Goal: Transaction & Acquisition: Obtain resource

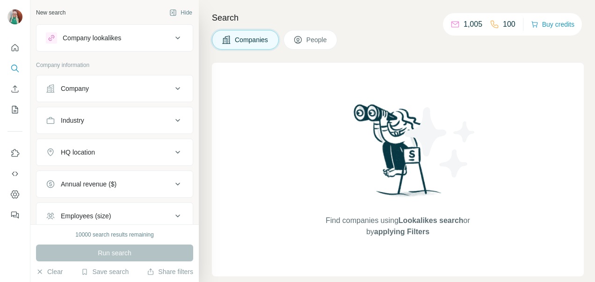
click at [172, 88] on icon at bounding box center [177, 88] width 11 height 11
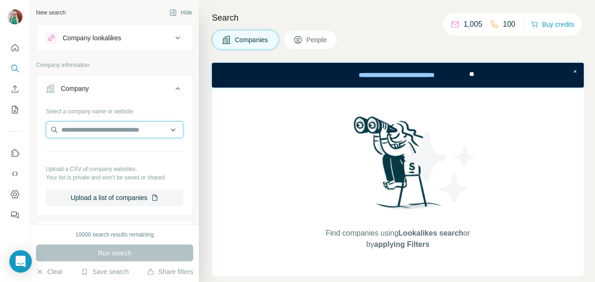
click at [74, 124] on input "text" at bounding box center [115, 129] width 138 height 17
paste input "**********"
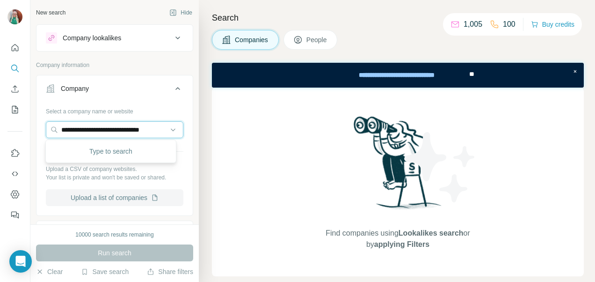
scroll to position [0, 15]
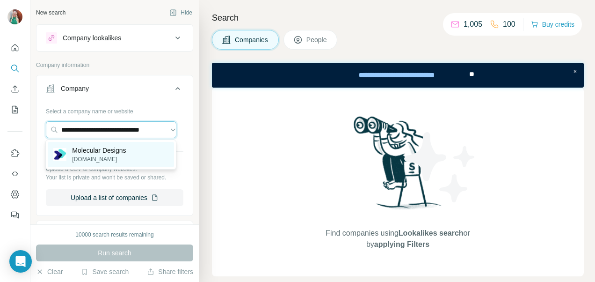
type input "**********"
click at [70, 154] on div "Molecular Designs [DOMAIN_NAME]" at bounding box center [89, 155] width 73 height 18
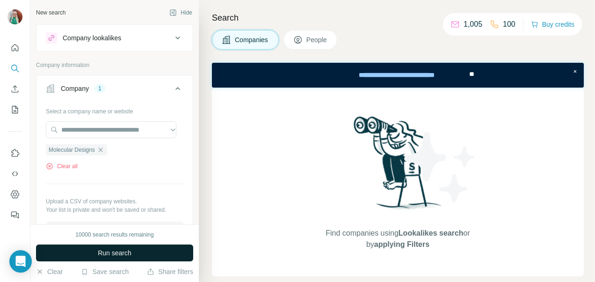
click at [98, 255] on span "Run search" at bounding box center [115, 252] width 34 height 9
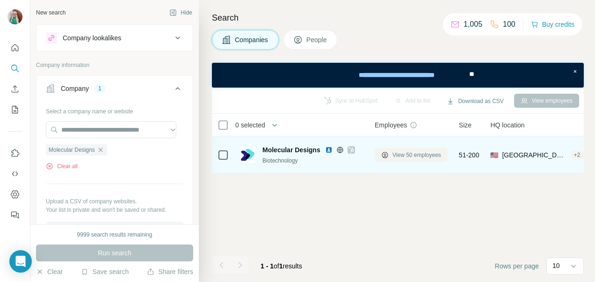
click at [410, 155] on span "View 50 employees" at bounding box center [417, 155] width 49 height 8
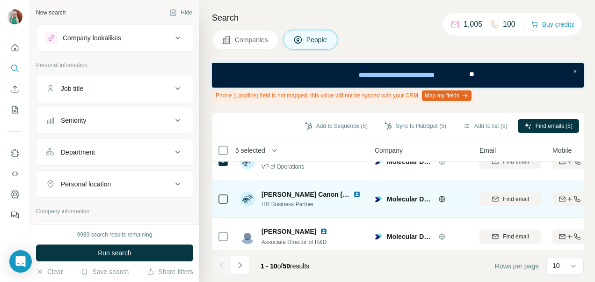
scroll to position [290, 0]
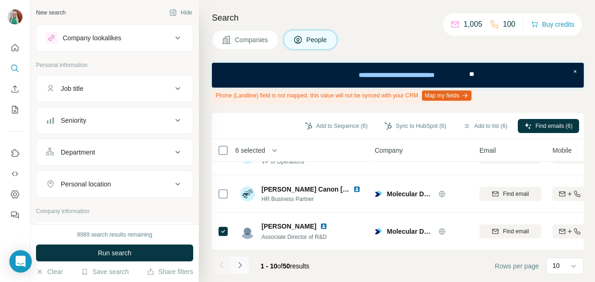
click at [239, 264] on icon "Navigate to next page" at bounding box center [239, 264] width 9 height 9
click at [244, 258] on button "Navigate to next page" at bounding box center [240, 265] width 19 height 19
click at [240, 264] on icon "Navigate to next page" at bounding box center [239, 264] width 9 height 9
click at [245, 262] on button "Navigate to next page" at bounding box center [240, 265] width 19 height 19
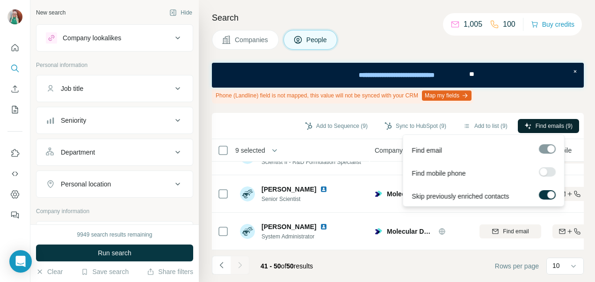
click at [538, 125] on span "Find emails (9)" at bounding box center [554, 126] width 37 height 8
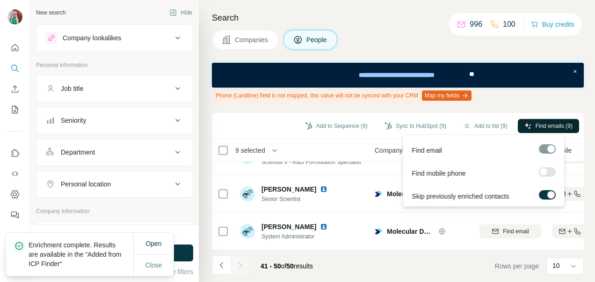
click at [553, 124] on span "Find emails (9)" at bounding box center [554, 126] width 37 height 8
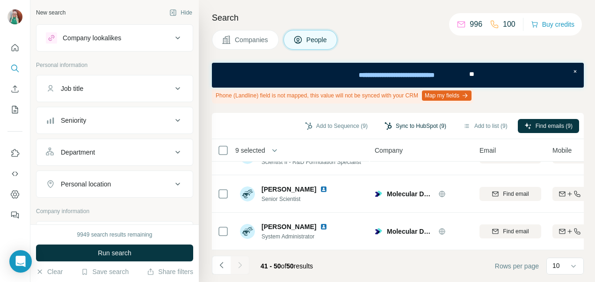
click at [394, 127] on button "Sync to HubSpot (9)" at bounding box center [415, 126] width 75 height 14
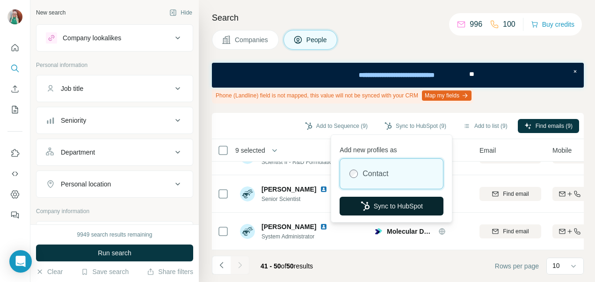
click at [384, 206] on button "Sync to HubSpot" at bounding box center [392, 206] width 104 height 19
